Goal: Task Accomplishment & Management: Manage account settings

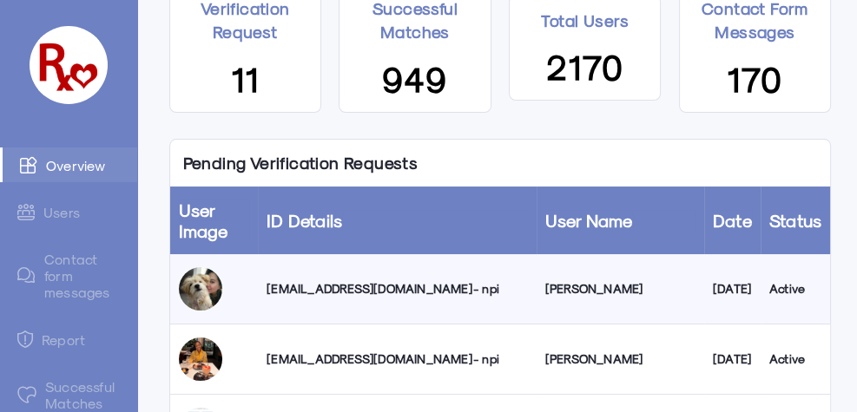
scroll to position [222, 0]
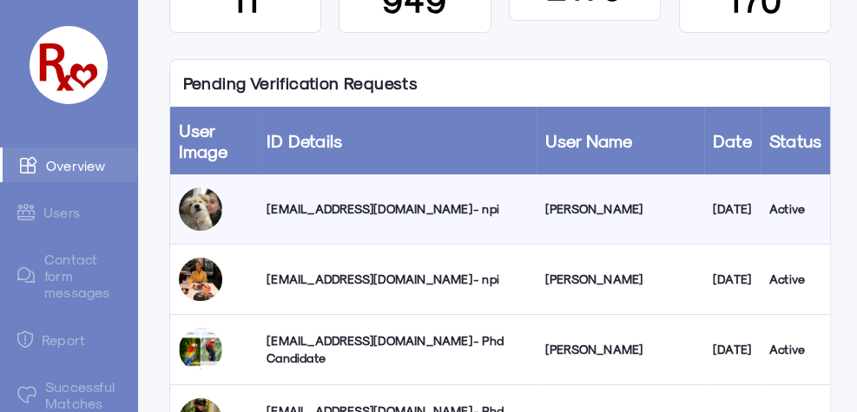
click at [269, 208] on div "[EMAIL_ADDRESS][DOMAIN_NAME] - npi" at bounding box center [397, 209] width 261 height 17
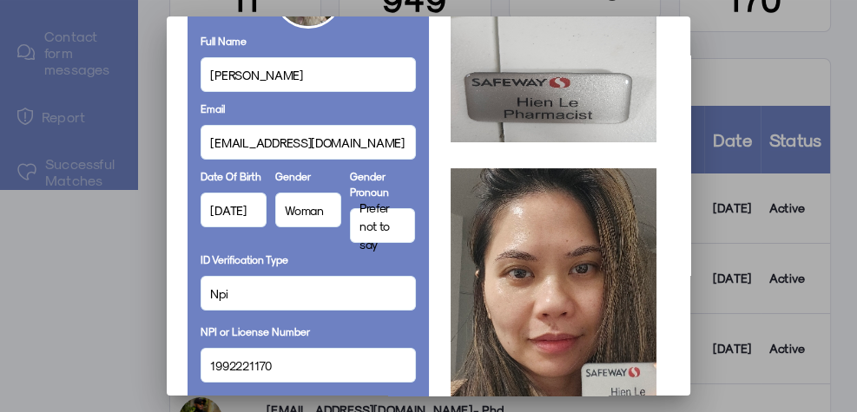
scroll to position [278, 0]
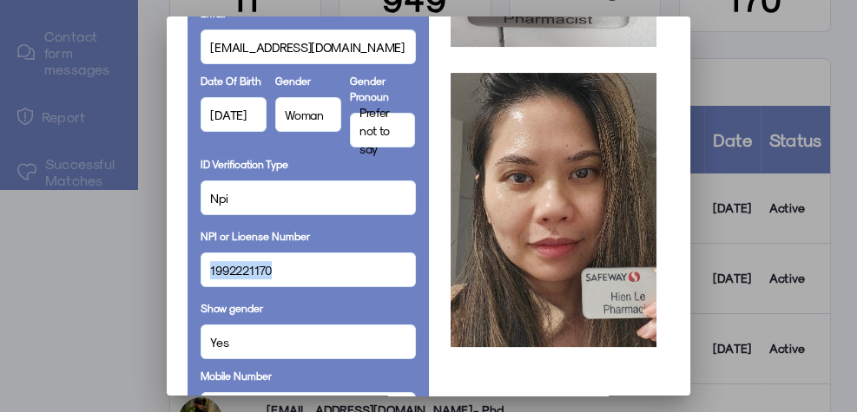
drag, startPoint x: 280, startPoint y: 266, endPoint x: 220, endPoint y: 276, distance: 60.8
click at [183, 261] on mat-dialog-container "Personal Details Full Name [PERSON_NAME] Email [EMAIL_ADDRESS][DOMAIN_NAME] Dat…" at bounding box center [428, 205] width 523 height 379
copy span "1992221170"
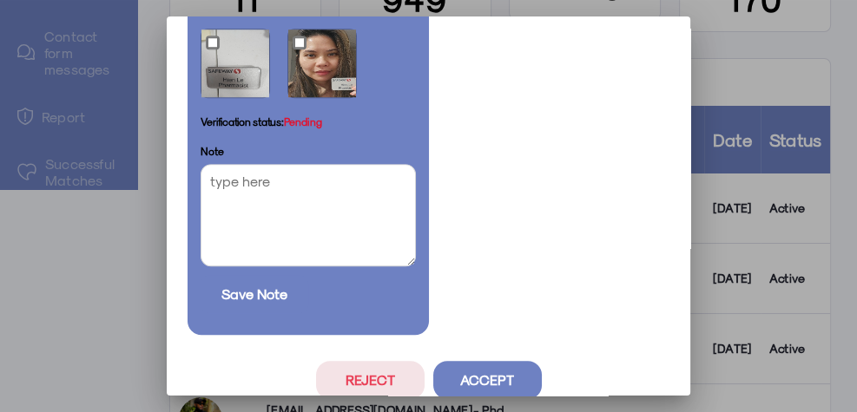
scroll to position [1115, 0]
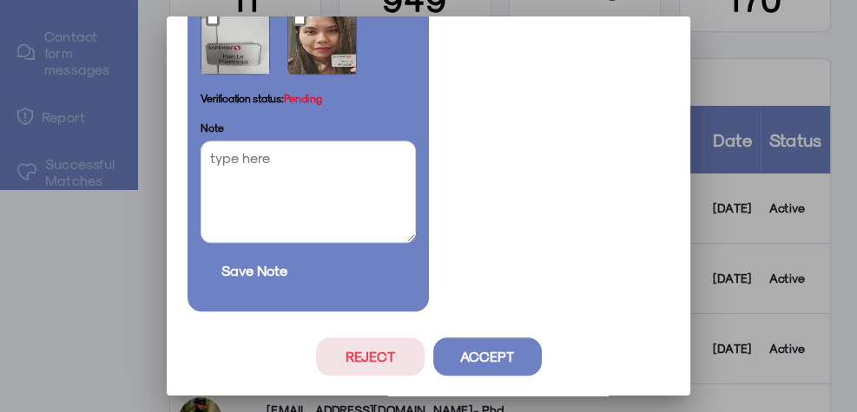
click at [479, 355] on button "Accept" at bounding box center [487, 357] width 109 height 38
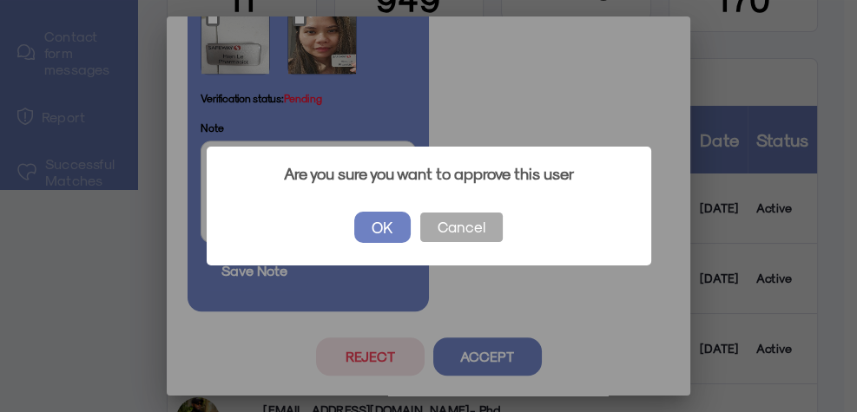
click at [371, 226] on button "OK" at bounding box center [382, 227] width 56 height 31
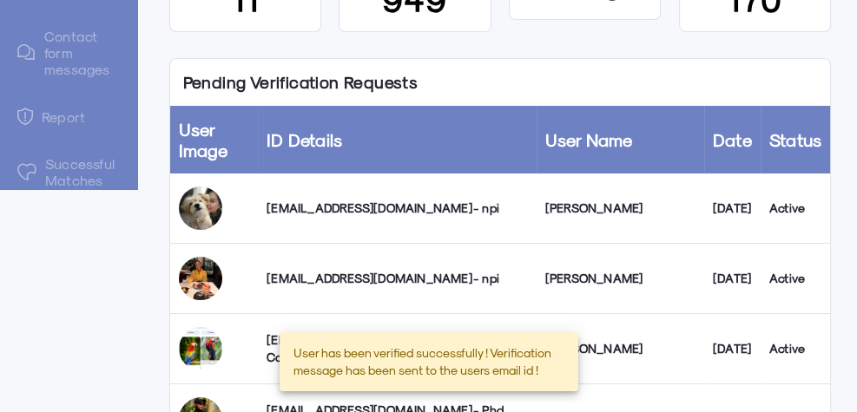
scroll to position [222, 0]
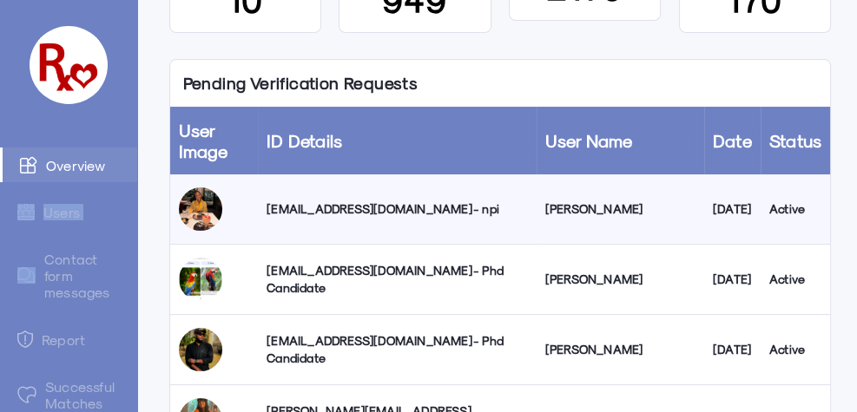
drag, startPoint x: 135, startPoint y: 192, endPoint x: 135, endPoint y: 246, distance: 53.8
click at [135, 246] on div "Overview Users Contact form messages Report Successful Matches Notifications Ho…" at bounding box center [68, 365] width 137 height 435
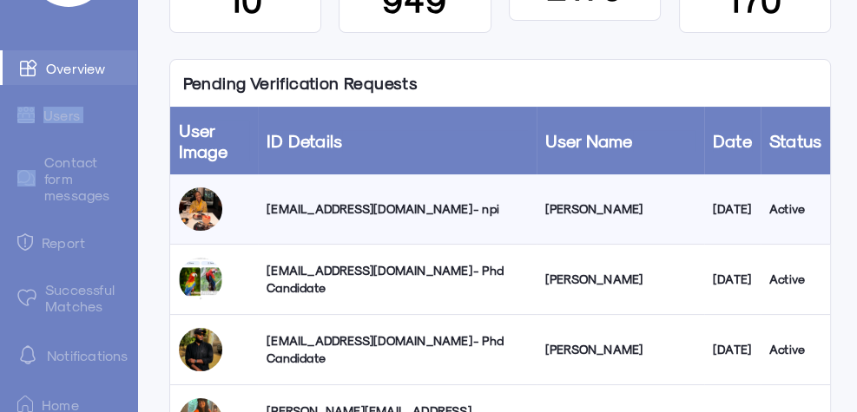
scroll to position [99, 0]
click at [57, 289] on link "Successful Matches" at bounding box center [68, 296] width 137 height 50
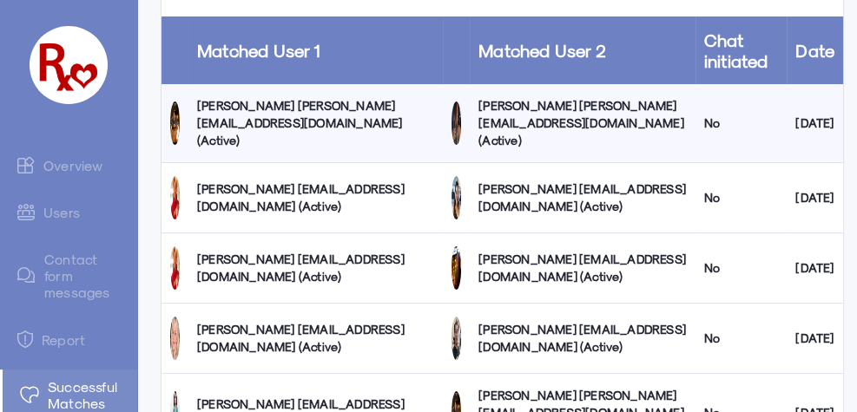
scroll to position [16, 0]
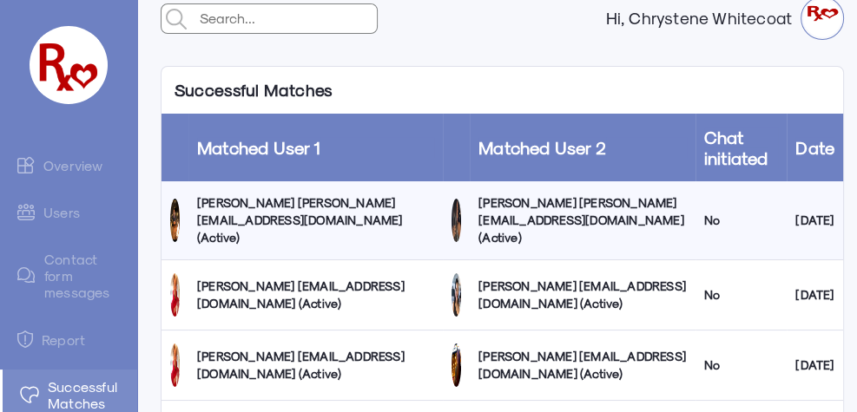
click at [68, 170] on link "Overview" at bounding box center [68, 165] width 137 height 35
